Goal: Task Accomplishment & Management: Complete application form

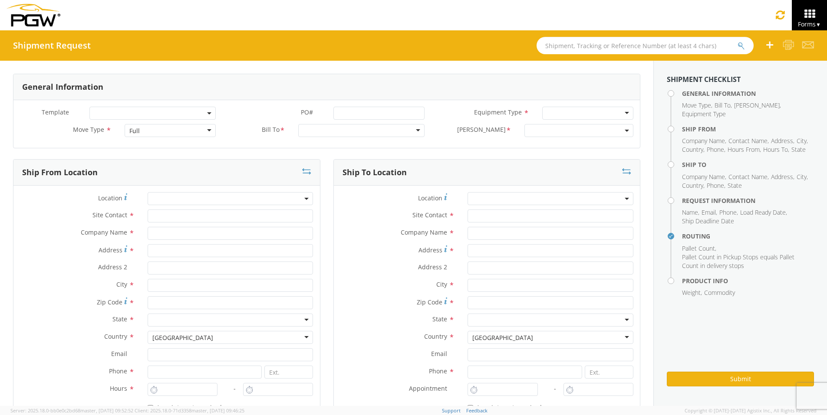
click at [563, 45] on input "text" at bounding box center [644, 45] width 217 height 17
type input "56747461"
click at [744, 41] on button "submit" at bounding box center [747, 46] width 7 height 10
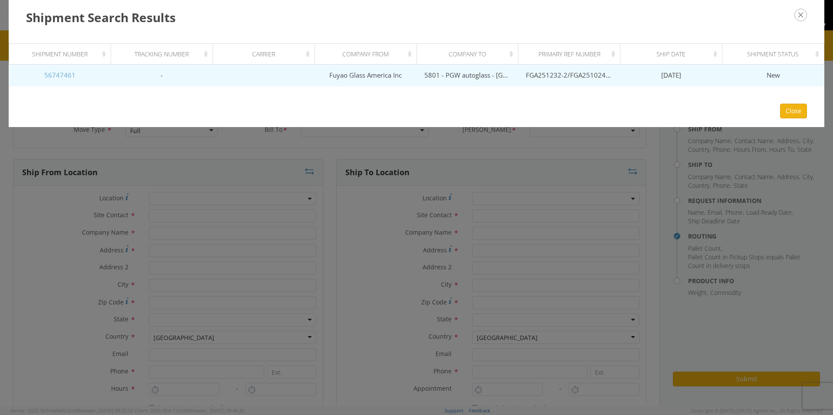
click at [63, 73] on link "56747461" at bounding box center [59, 75] width 31 height 9
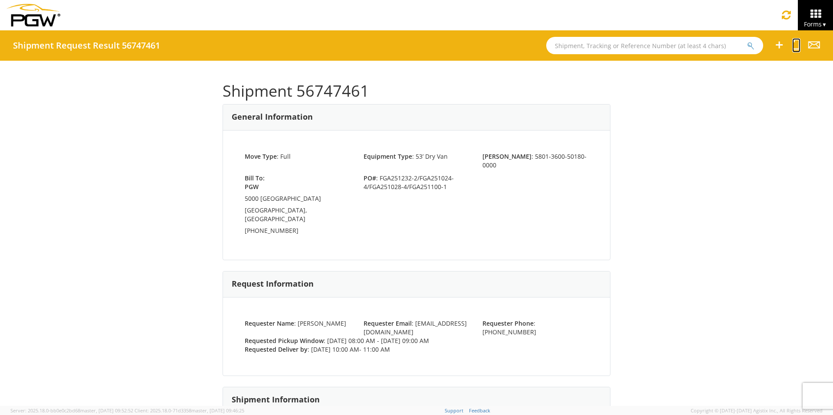
click at [796, 43] on icon at bounding box center [797, 44] width 8 height 11
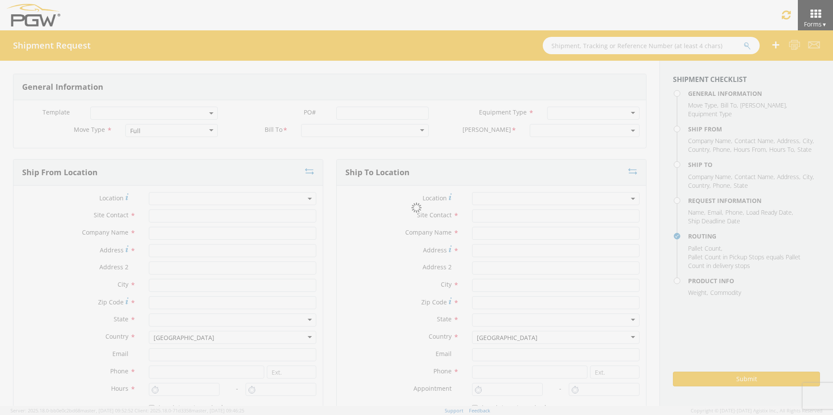
select select
type input "ARG Warehouse"
type input "Fuyao Glass America Inc"
type input "[STREET_ADDRESS][PERSON_NAME]"
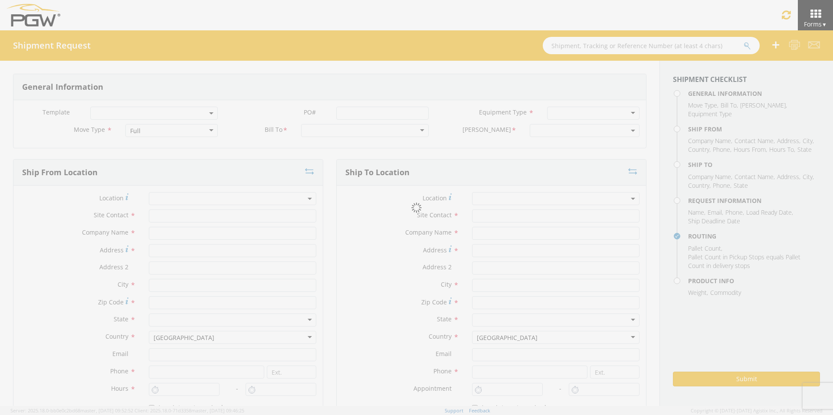
type input "Attn: 2601 ARG Warehouse"
type input "Moraine"
type input "45439"
type input "[EMAIL_ADDRESS][DOMAIN_NAME]"
type input "9374965777"
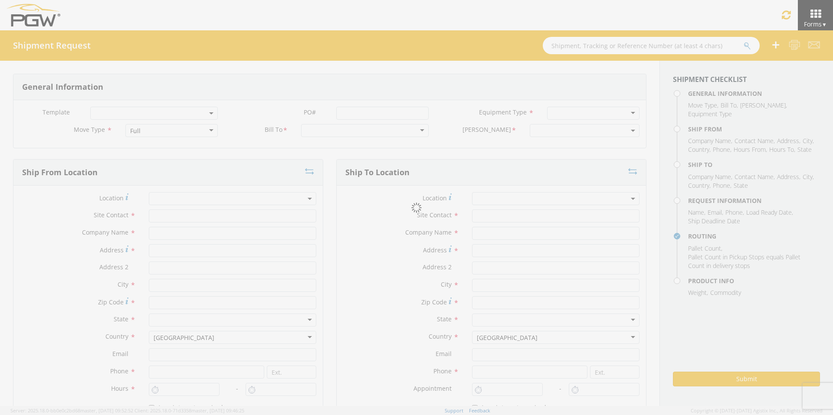
type input "4004"
type input "8:00 AM"
type input "9:00 AM"
type input "5801 Branch Manager"
type input "5801 - PGW autoglass - [GEOGRAPHIC_DATA] Hub"
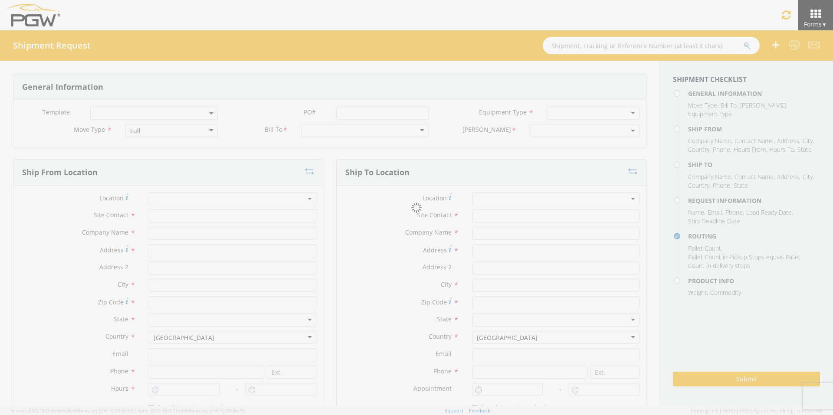
type input "5000 [GEOGRAPHIC_DATA]"
type input "[GEOGRAPHIC_DATA]"
type input "76115"
type input "[EMAIL_ADDRESS][DOMAIN_NAME]"
type input "[PHONE_NUMBER]"
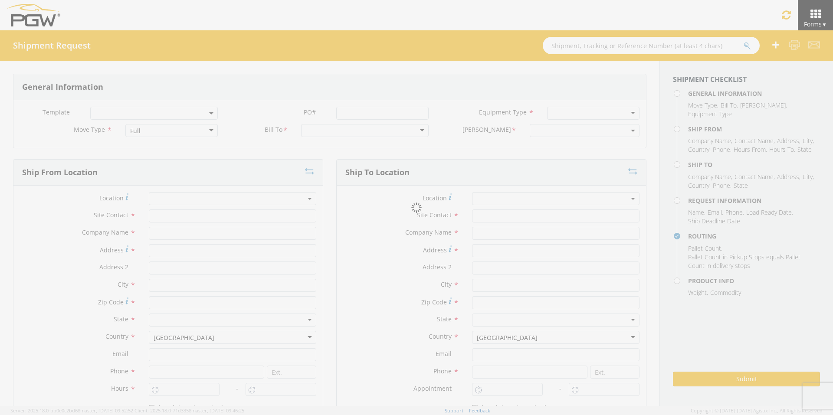
type input "10:00 AM"
type input "11:00 AM"
type input "[PERSON_NAME]"
type input "[EMAIL_ADDRESS][DOMAIN_NAME]"
checkbox input "true"
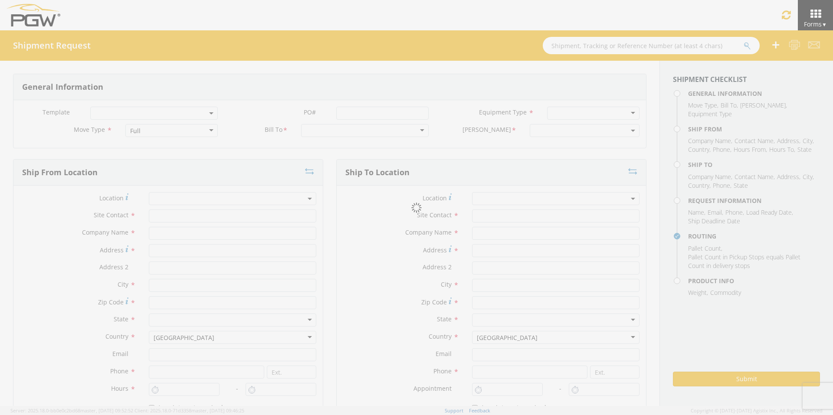
type input "[PHONE_NUMBER]"
type textarea "PGW Branch Direct - [GEOGRAPHIC_DATA] FGA251232-2/FGA251024-4/FGA251028-4/FGA25…"
type textarea "NO LTL Appt unless noted, ALL Truckload APPT Reqd."
type input "39000"
type input "48"
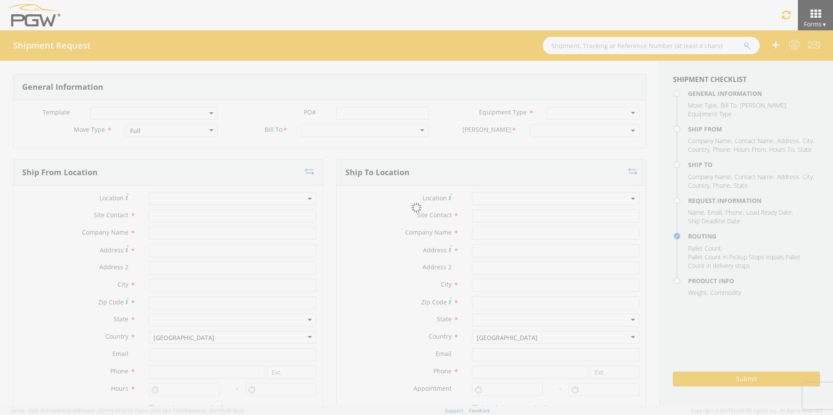
type textarea "PGW Branch Direct - [GEOGRAPHIC_DATA] FGA251232-2/FGA251024-4/FGA251028-4/FGA25…"
checkbox input "true"
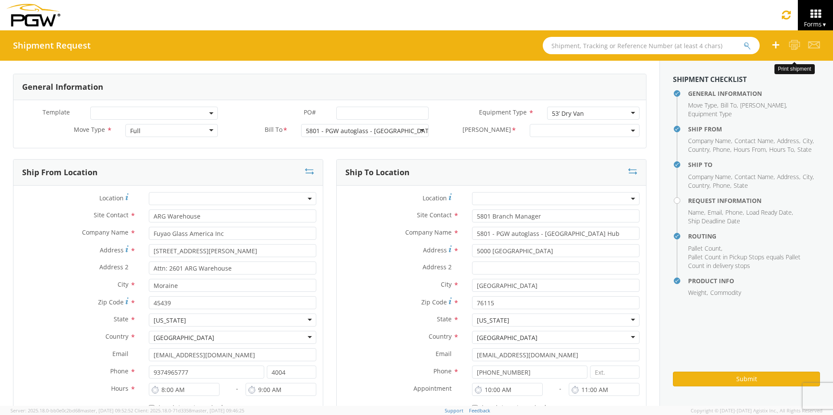
select select "5801-3600-50180-0000"
select select "62891"
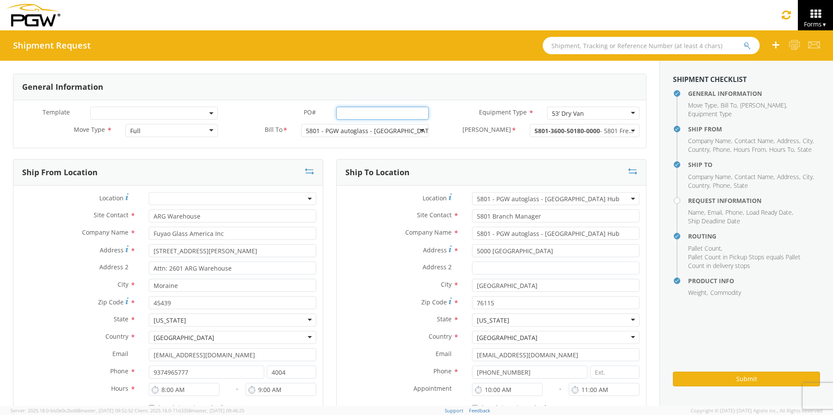
click at [358, 113] on input "PO# *" at bounding box center [382, 113] width 92 height 13
type input "FGA250862-1"
click at [336, 130] on div "5801 - PGW autoglass - [GEOGRAPHIC_DATA] Hub" at bounding box center [377, 131] width 143 height 9
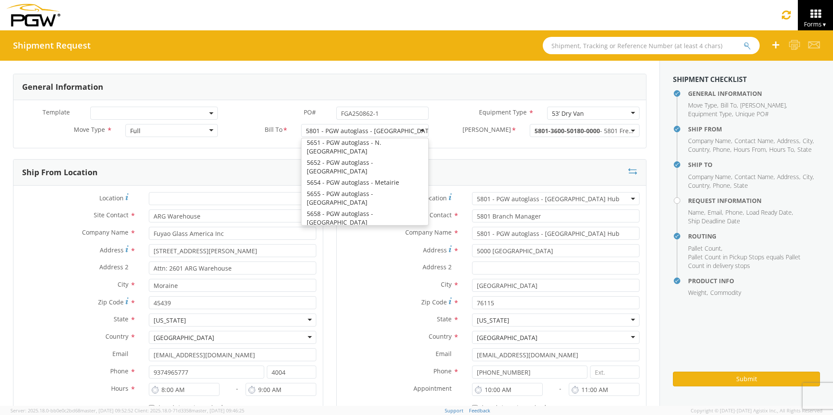
scroll to position [2142, 0]
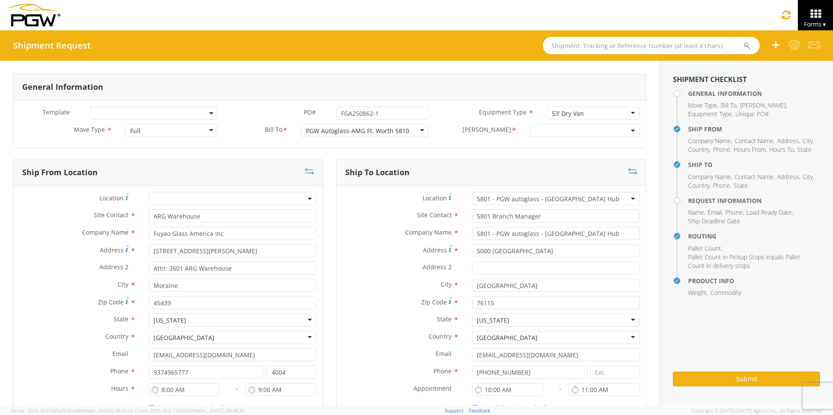
click at [535, 129] on span at bounding box center [585, 130] width 110 height 13
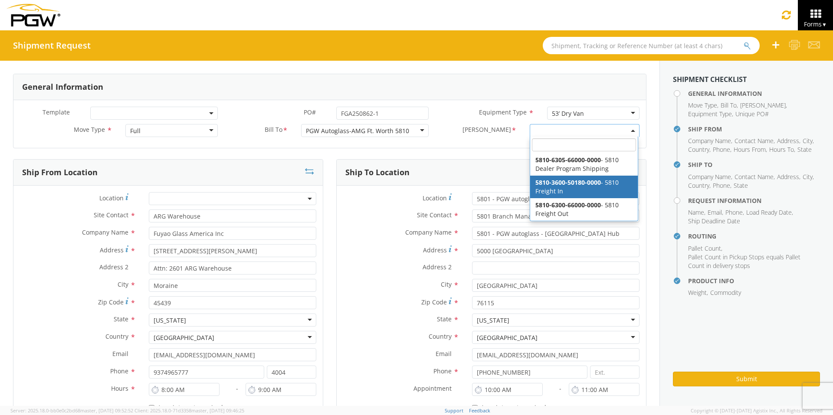
select select "5810-3600-50180-0000"
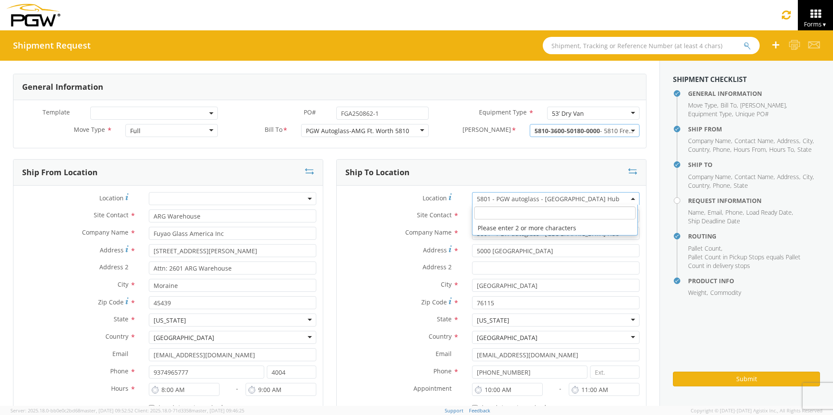
click at [480, 201] on span "5801 - PGW autoglass - [GEOGRAPHIC_DATA] Hub" at bounding box center [556, 199] width 158 height 8
click at [482, 209] on input "search" at bounding box center [554, 213] width 161 height 13
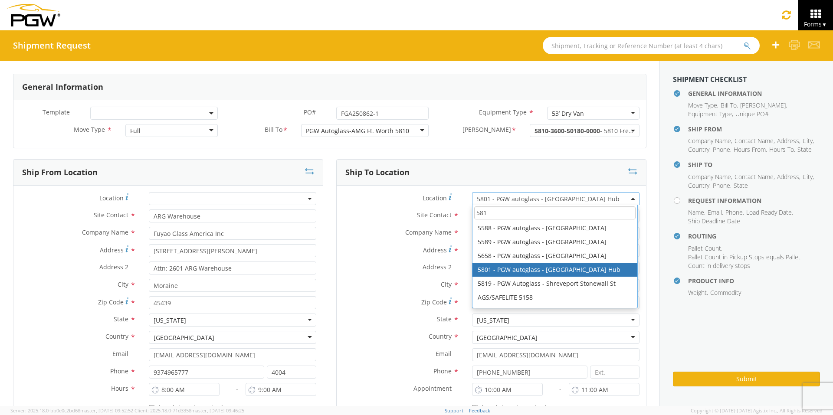
scroll to position [83, 0]
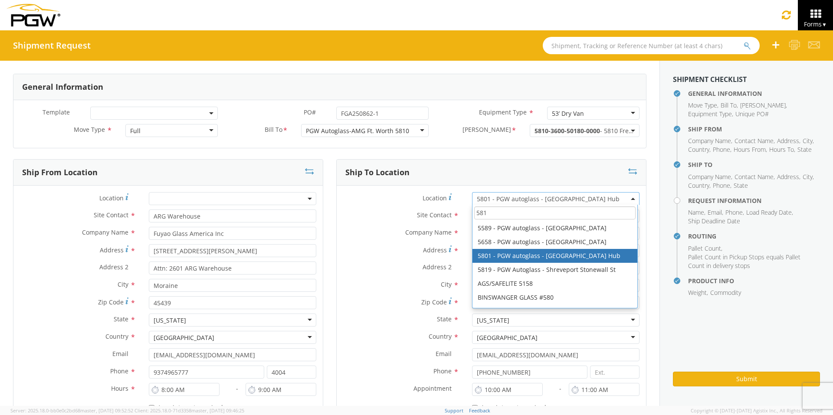
type input "5810"
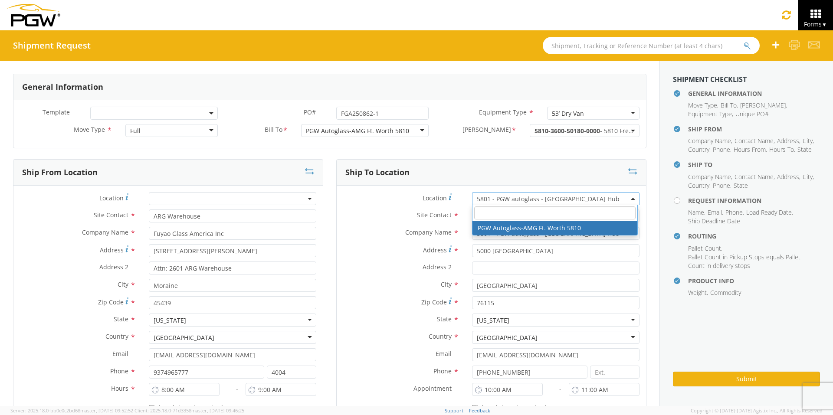
type input "PGW Autoglass-AMG Ft. Worth 5810"
type input "[STREET_ADDRESS]"
type input "Ft Worth"
type input "76111"
type input "12:00 AM"
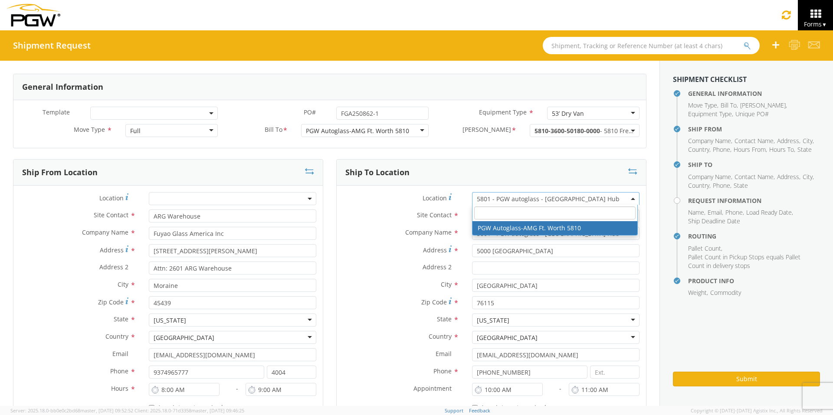
type input "12:00 AM"
select select "62933"
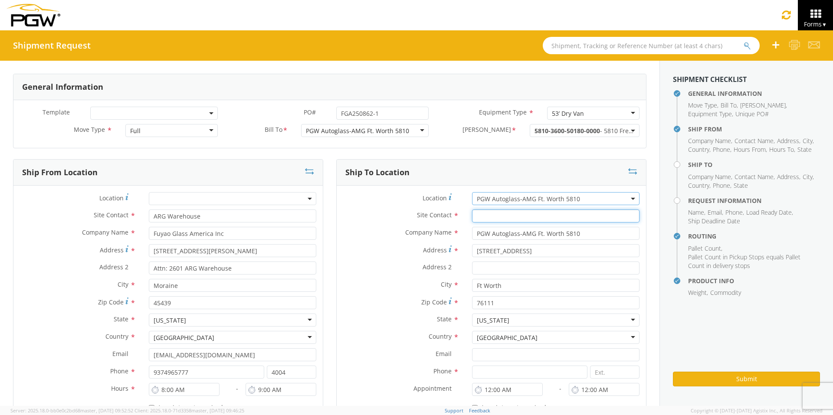
click at [489, 217] on input "text" at bounding box center [556, 216] width 168 height 13
type input "Brancgh Manager"
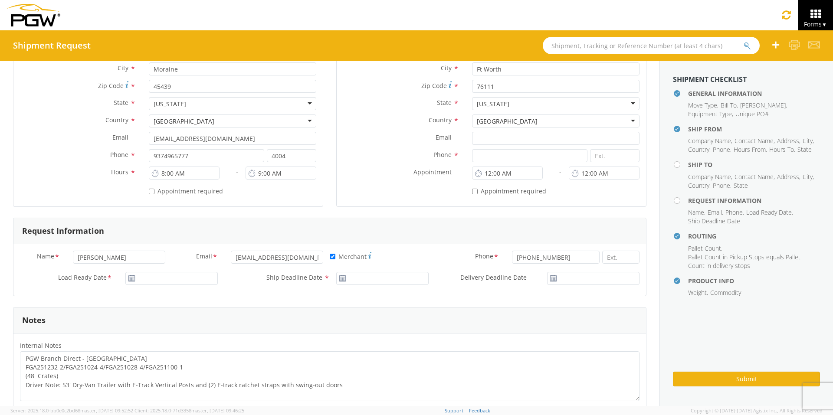
scroll to position [217, 0]
click at [519, 173] on input "12:00 AM" at bounding box center [507, 172] width 71 height 13
type input "8:00 AM"
click at [568, 199] on div "* Appointment required" at bounding box center [491, 192] width 309 height 16
click at [472, 191] on input "* Appointment required" at bounding box center [475, 191] width 6 height 6
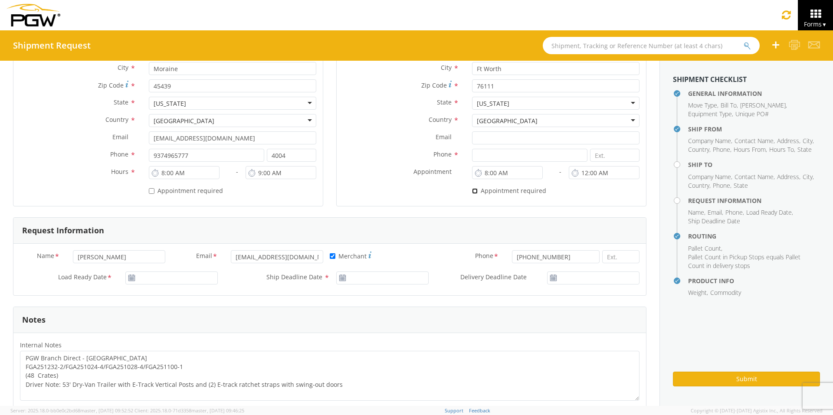
checkbox input "true"
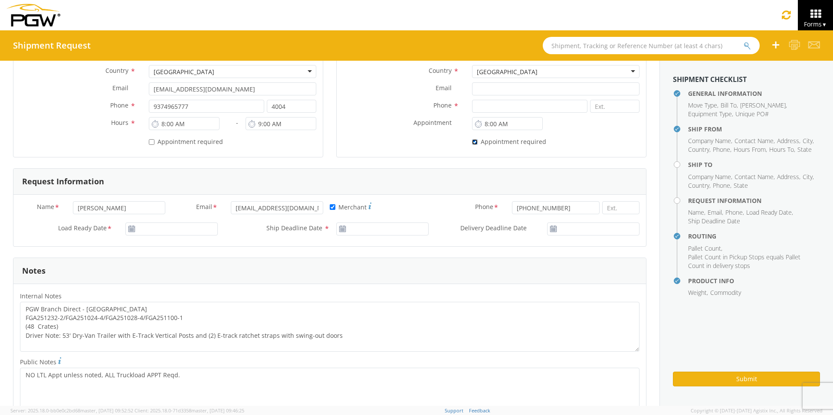
scroll to position [304, 0]
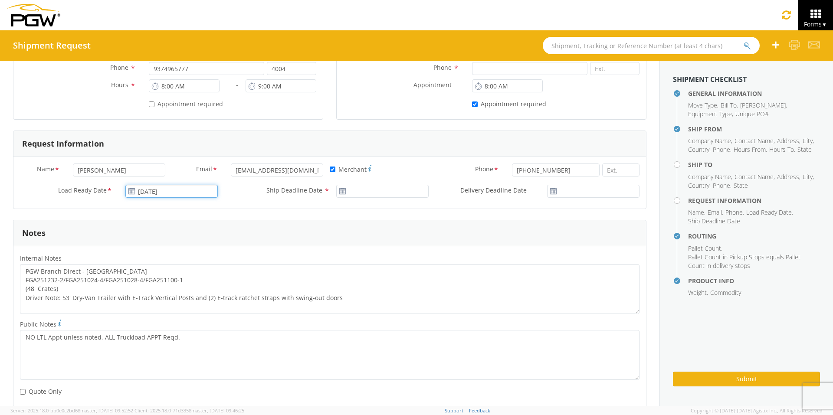
click at [156, 191] on input "[DATE]" at bounding box center [171, 191] width 92 height 13
click at [197, 249] on td "11" at bounding box center [201, 246] width 15 height 13
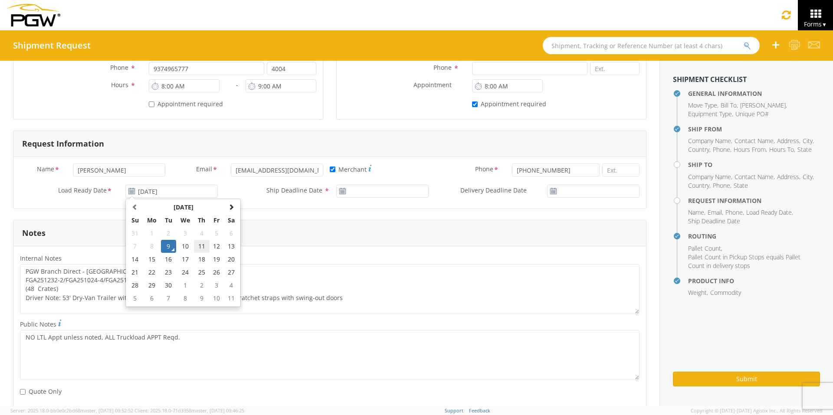
type input "[DATE]"
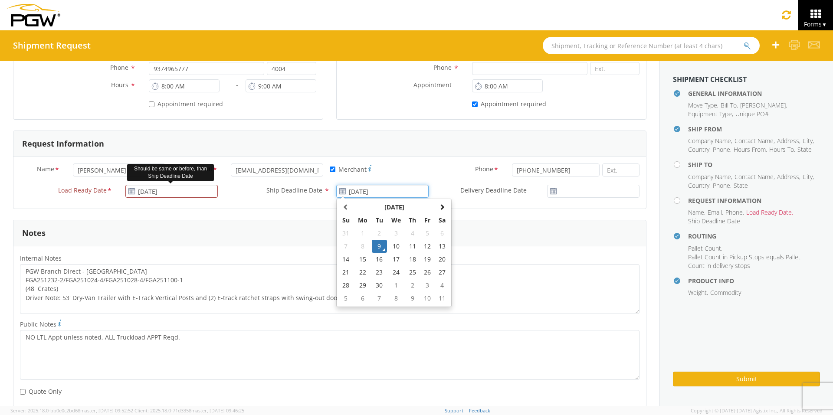
click at [380, 191] on input "[DATE]" at bounding box center [382, 191] width 92 height 13
click at [413, 248] on td "11" at bounding box center [412, 246] width 15 height 13
type input "[DATE]"
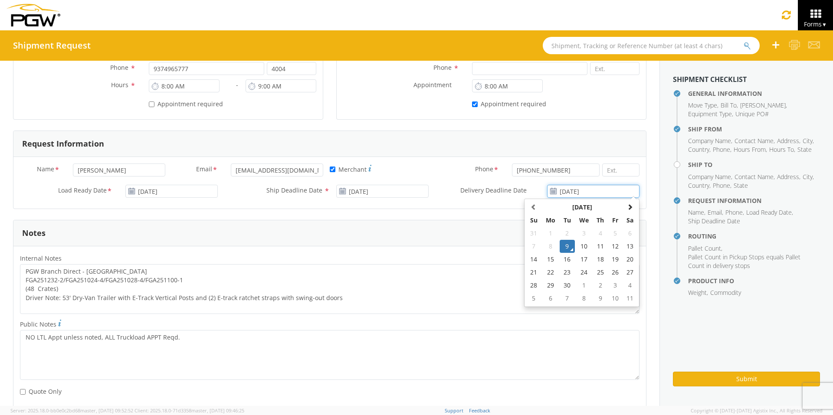
click at [579, 189] on input "[DATE]" at bounding box center [593, 191] width 92 height 13
click at [595, 246] on td "11" at bounding box center [600, 246] width 15 height 13
type input "[DATE]"
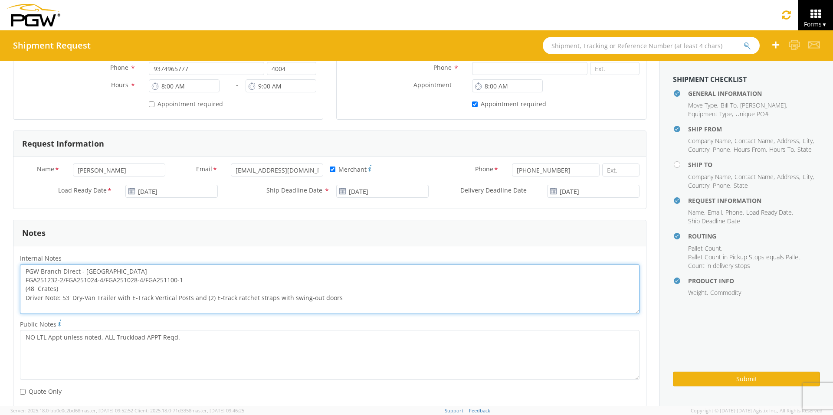
click at [183, 280] on textarea "PGW Branch Direct - [GEOGRAPHIC_DATA] FGA251232-2/FGA251024-4/FGA251028-4/FGA25…" at bounding box center [330, 289] width 620 height 50
drag, startPoint x: 23, startPoint y: 269, endPoint x: 380, endPoint y: 302, distance: 359.2
click at [380, 302] on textarea "PGW Branch Direct - [GEOGRAPHIC_DATA] [GEOGRAPHIC_DATA] FGA250862-1 (48 Crates)…" at bounding box center [330, 289] width 620 height 50
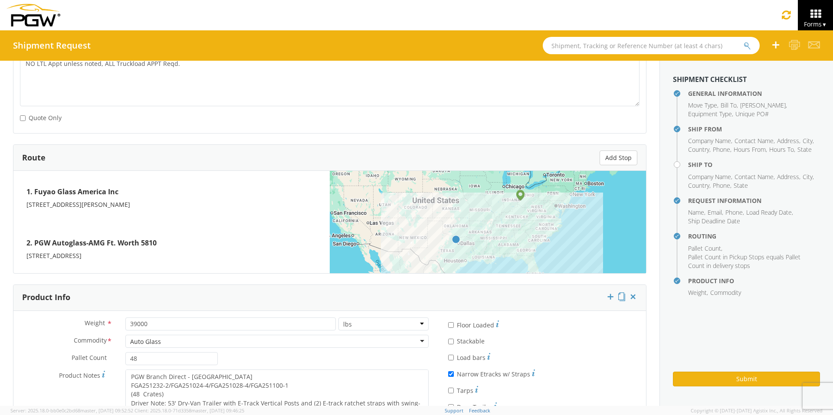
scroll to position [608, 0]
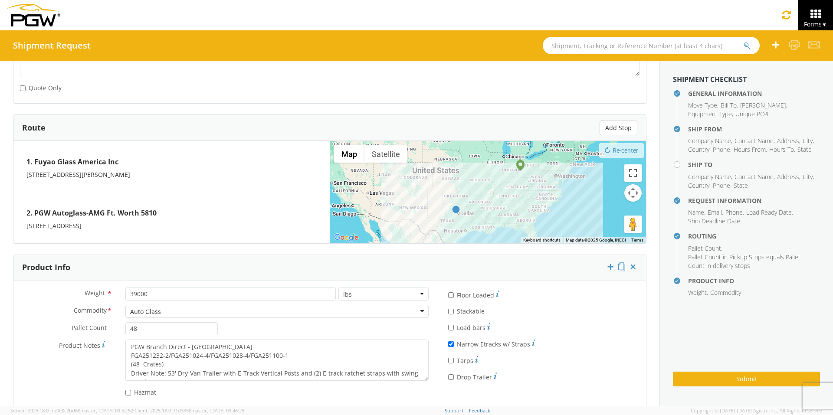
type textarea "PGW Branch Direct - [GEOGRAPHIC_DATA] [GEOGRAPHIC_DATA] FGA250862-1 (48 Crates)…"
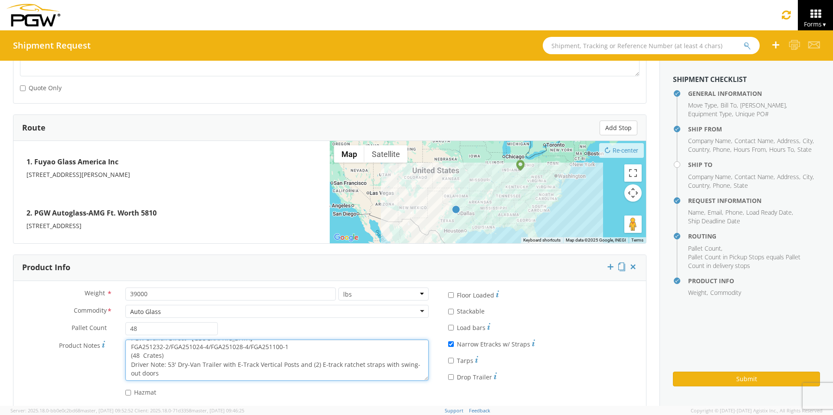
drag, startPoint x: 128, startPoint y: 345, endPoint x: 333, endPoint y: 395, distance: 211.3
click at [333, 395] on div "Weight * 39000 lbs kgs Commodity * Auto Glass Auto Glass Adhesives / Glues Aqua…" at bounding box center [224, 345] width 422 height 114
paste textarea "0862"
type textarea "PGW Branch Direct - [GEOGRAPHIC_DATA] [GEOGRAPHIC_DATA] FGA250862-1 (48 Crates)…"
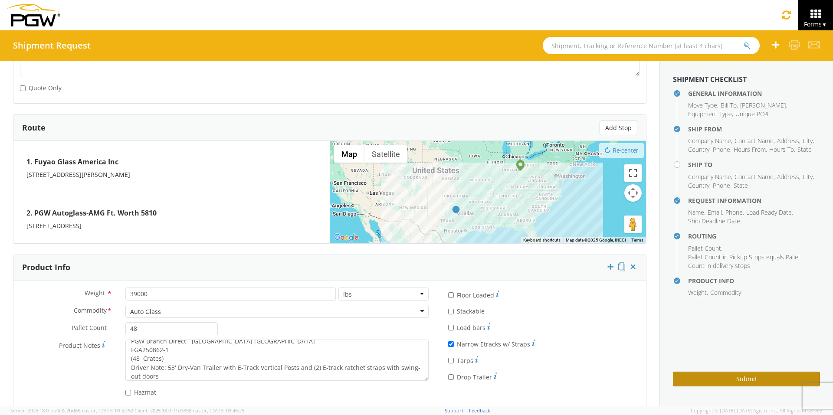
click at [693, 380] on button "Submit" at bounding box center [746, 379] width 147 height 15
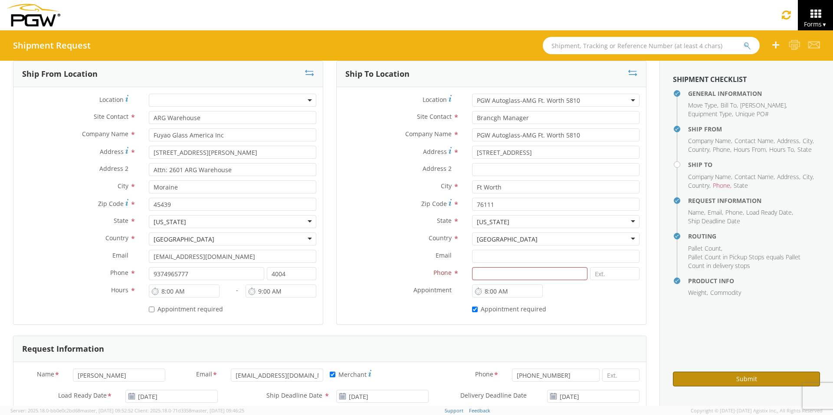
scroll to position [174, 0]
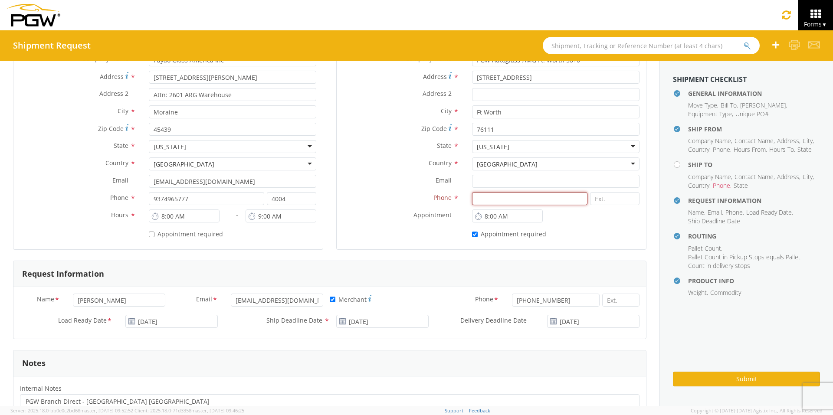
paste input "[PHONE_NUMBER]"
type input "[PHONE_NUMBER]"
click at [415, 348] on form "General Information Template * PO# * FGA250862-1 Equipment Type * 53’ Dry Van 5…" at bounding box center [330, 371] width 634 height 942
click at [742, 378] on button "Submit" at bounding box center [746, 379] width 147 height 15
